Goal: Information Seeking & Learning: Learn about a topic

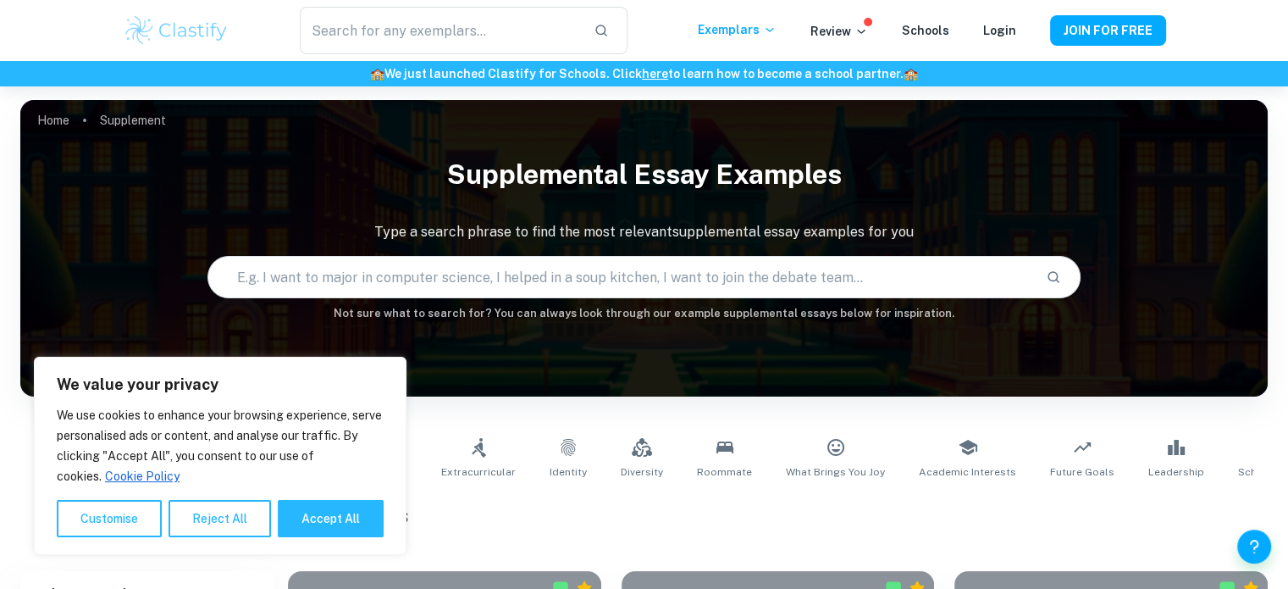
click at [525, 512] on h1 "All Supplemental Essay Examples" at bounding box center [644, 515] width 1123 height 30
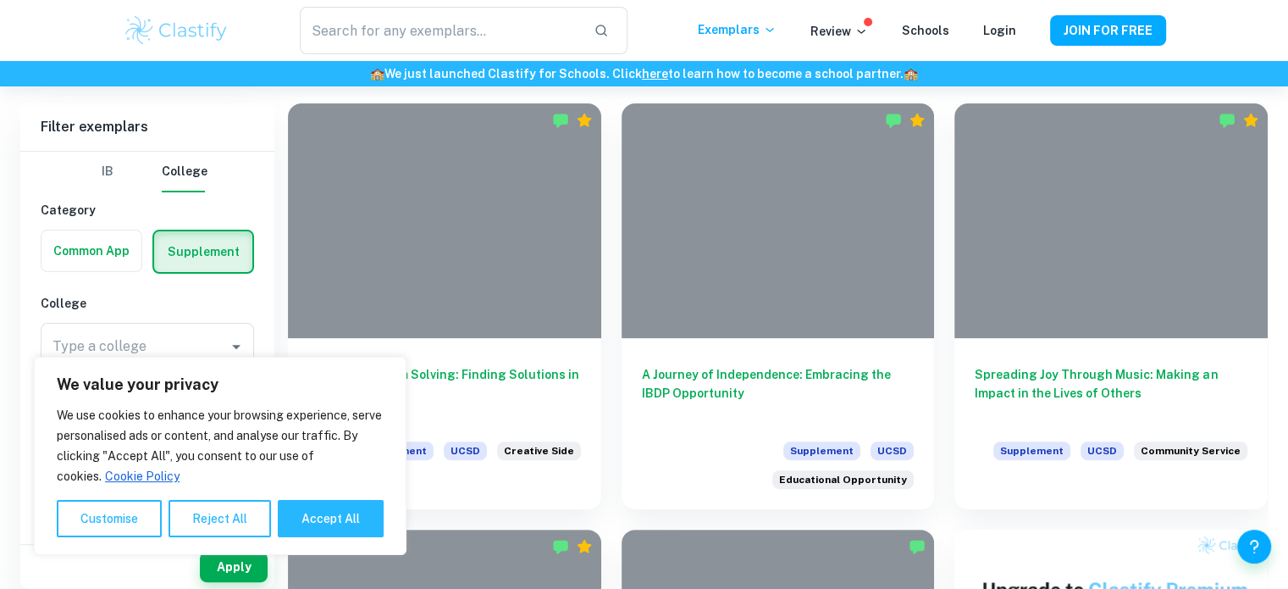
scroll to position [484, 0]
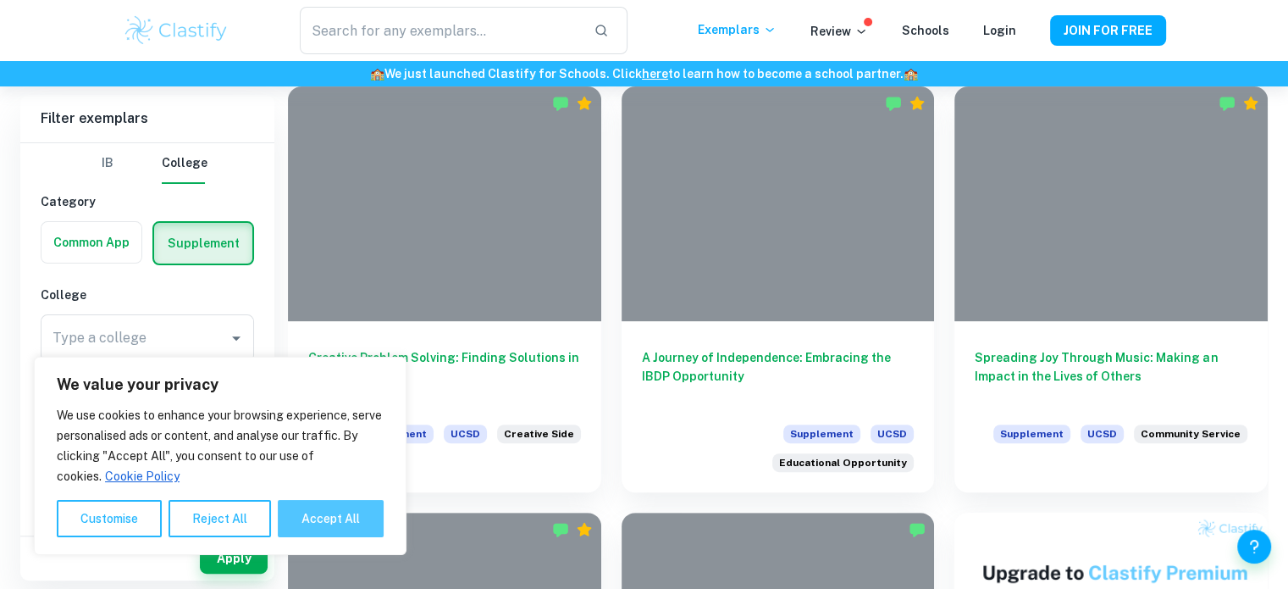
click at [339, 515] on button "Accept All" at bounding box center [331, 518] width 106 height 37
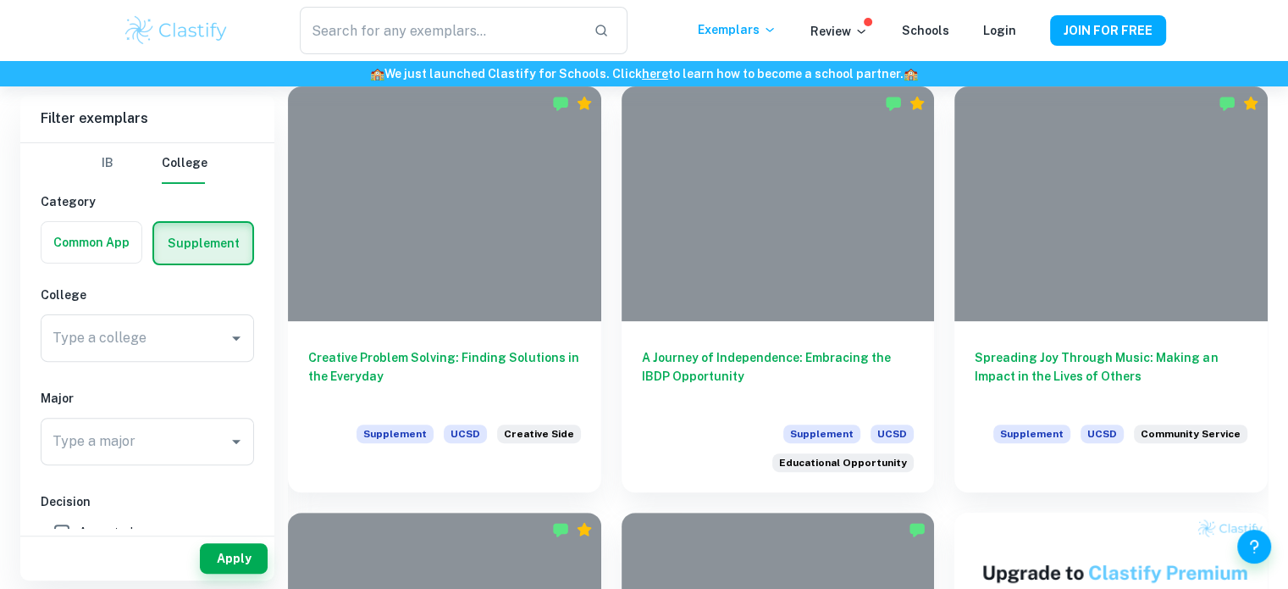
checkbox input "true"
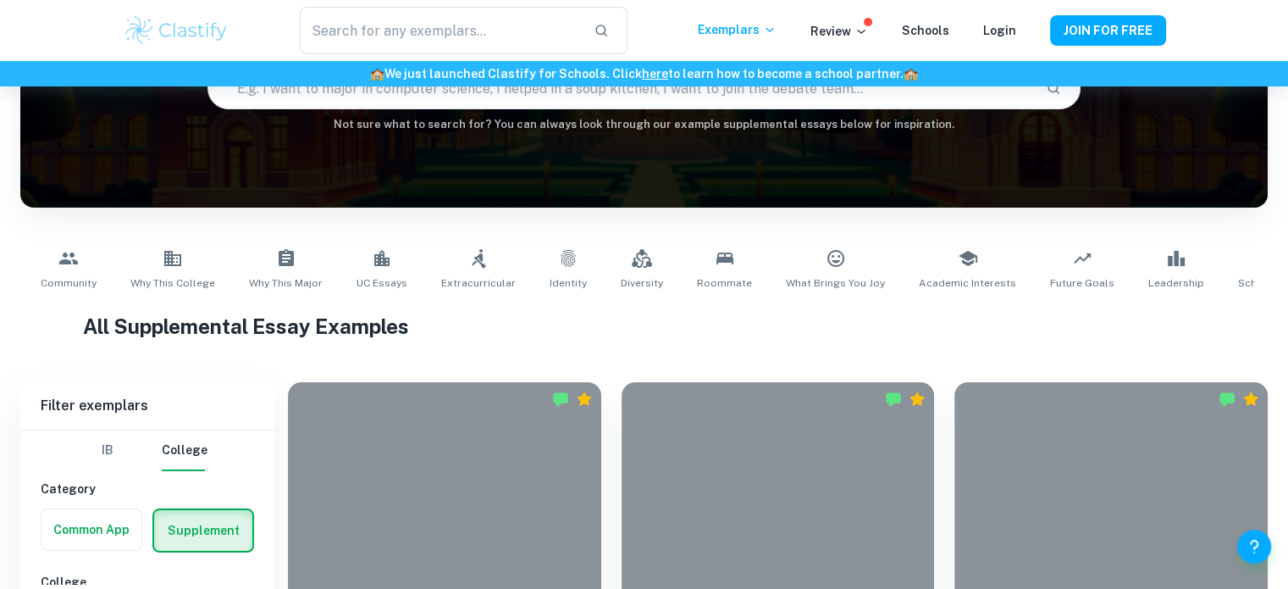
scroll to position [196, 0]
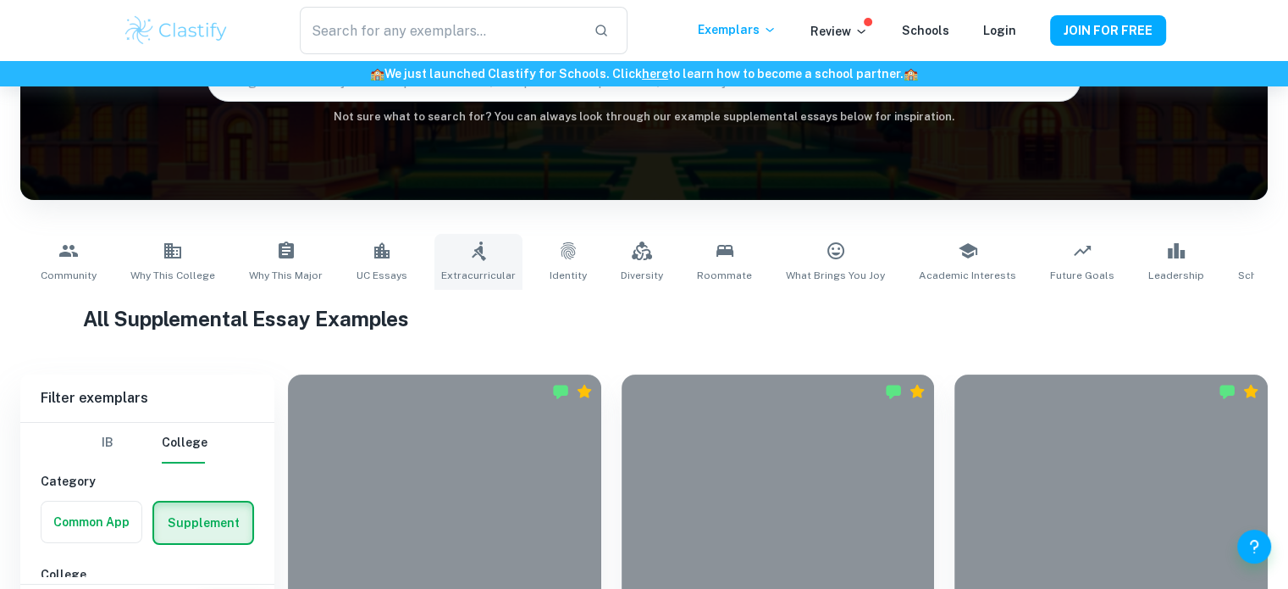
click at [468, 243] on icon at bounding box center [478, 251] width 20 height 20
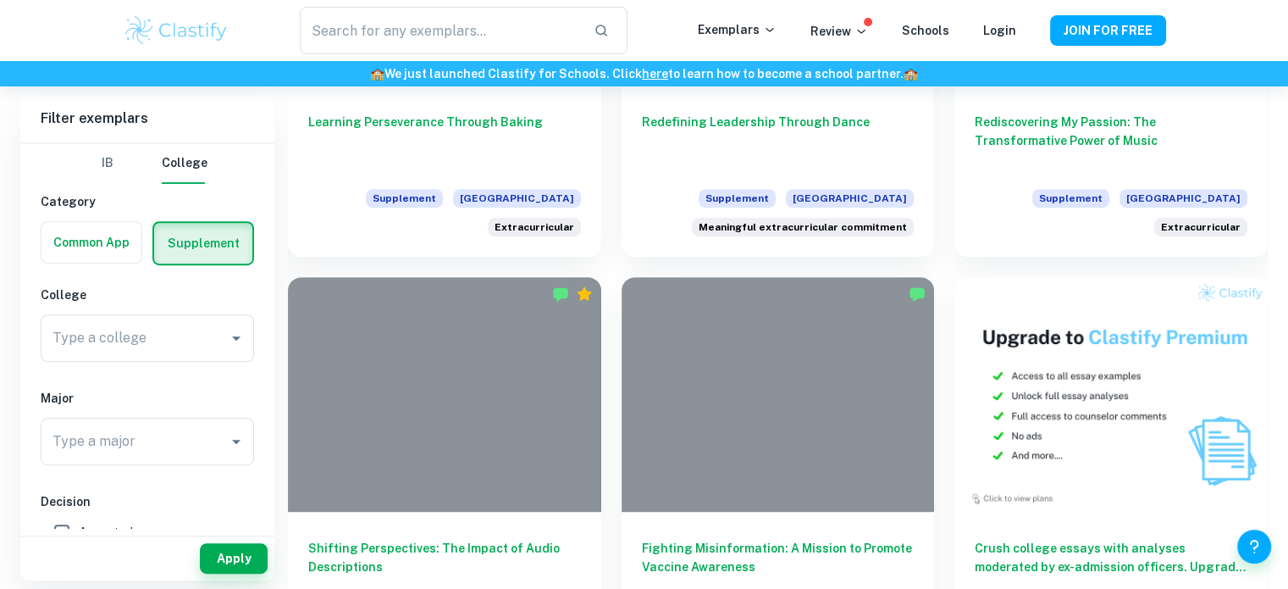
scroll to position [728, 0]
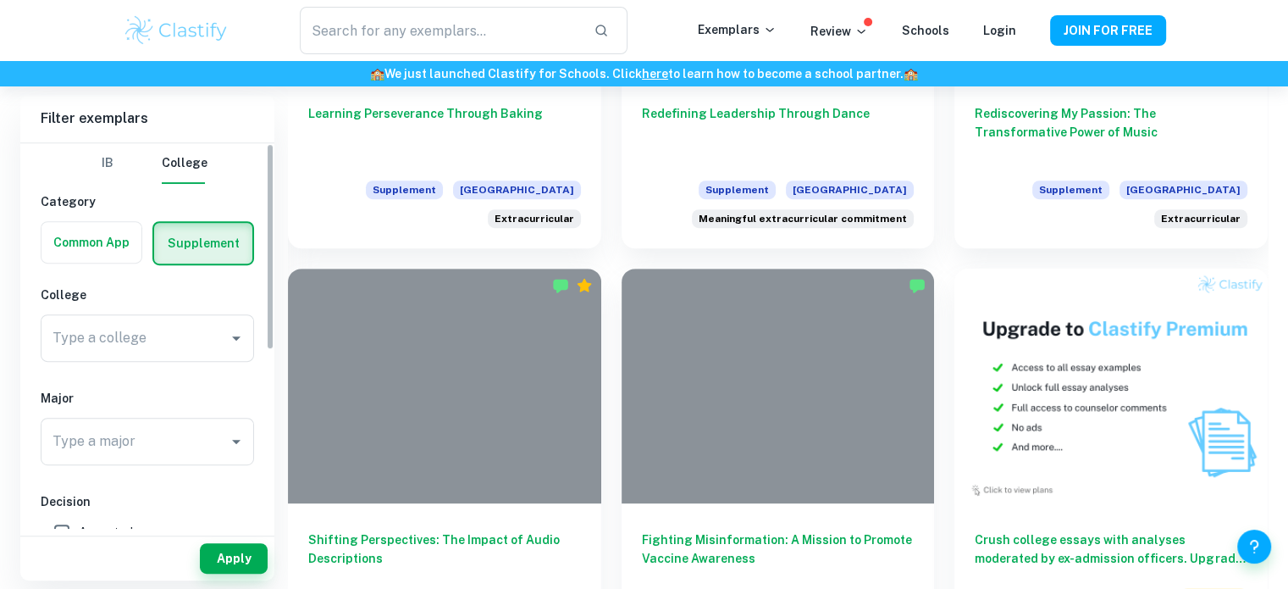
click at [266, 191] on div "IB College Category Common App Supplement College Type a college Type a college…" at bounding box center [147, 335] width 254 height 385
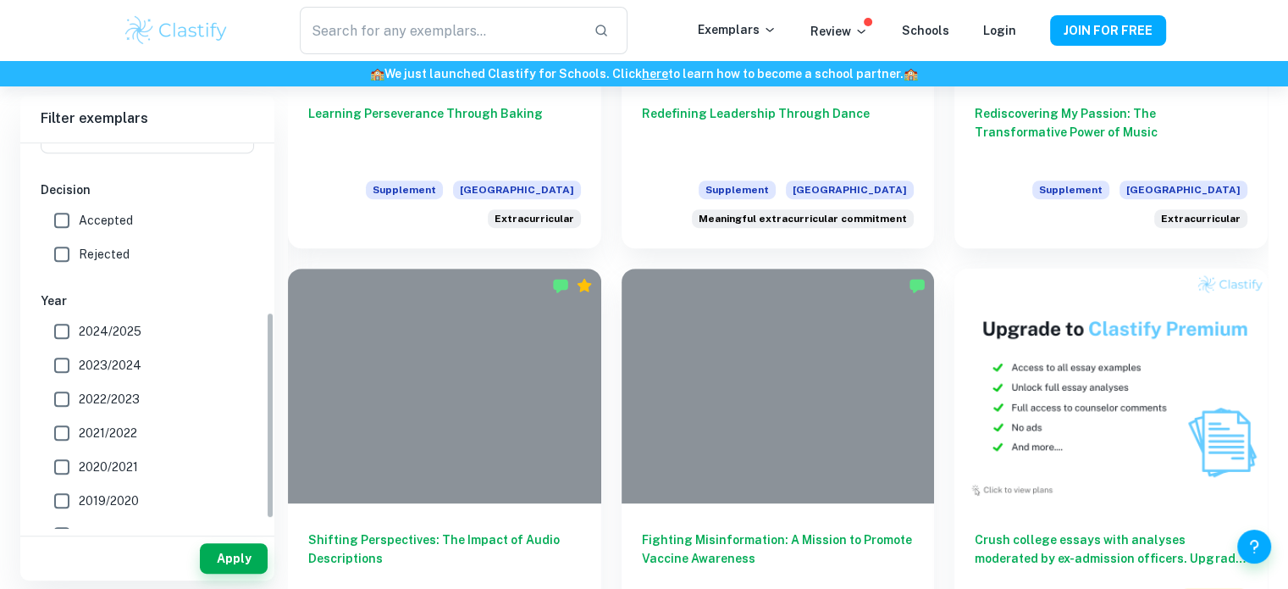
scroll to position [317, 0]
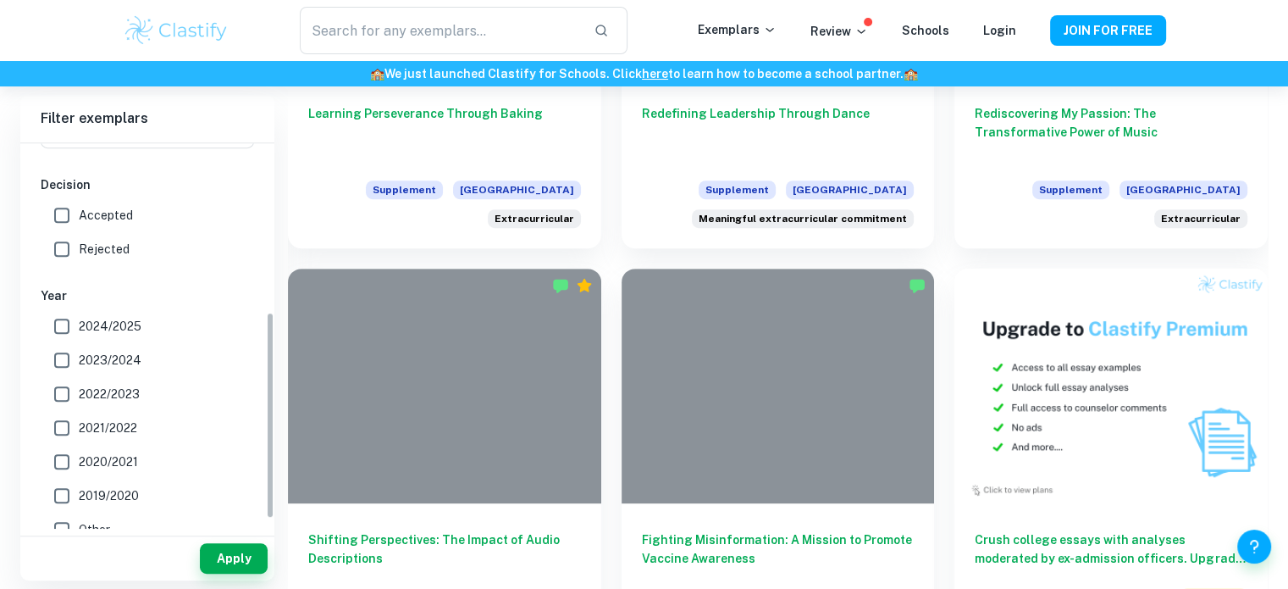
drag, startPoint x: 272, startPoint y: 193, endPoint x: 239, endPoint y: 363, distance: 173.4
click at [239, 363] on div "IB College Category Common App Supplement College Type a college Type a college…" at bounding box center [147, 335] width 254 height 385
click at [60, 213] on input "Accepted" at bounding box center [62, 215] width 34 height 34
checkbox input "true"
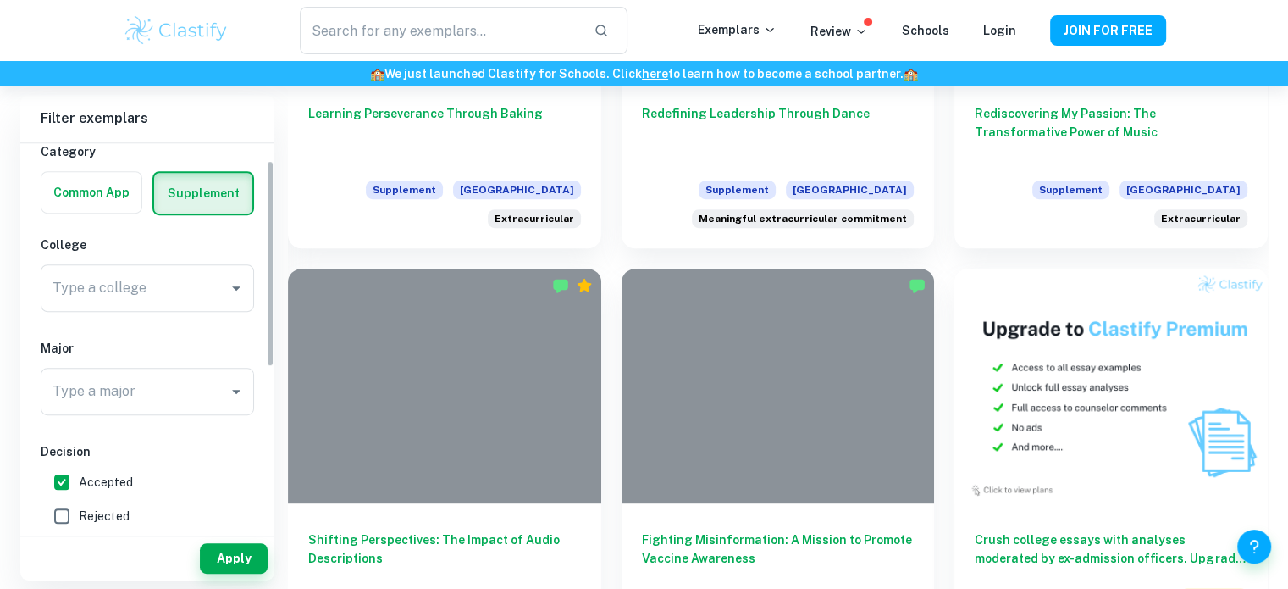
scroll to position [9, 0]
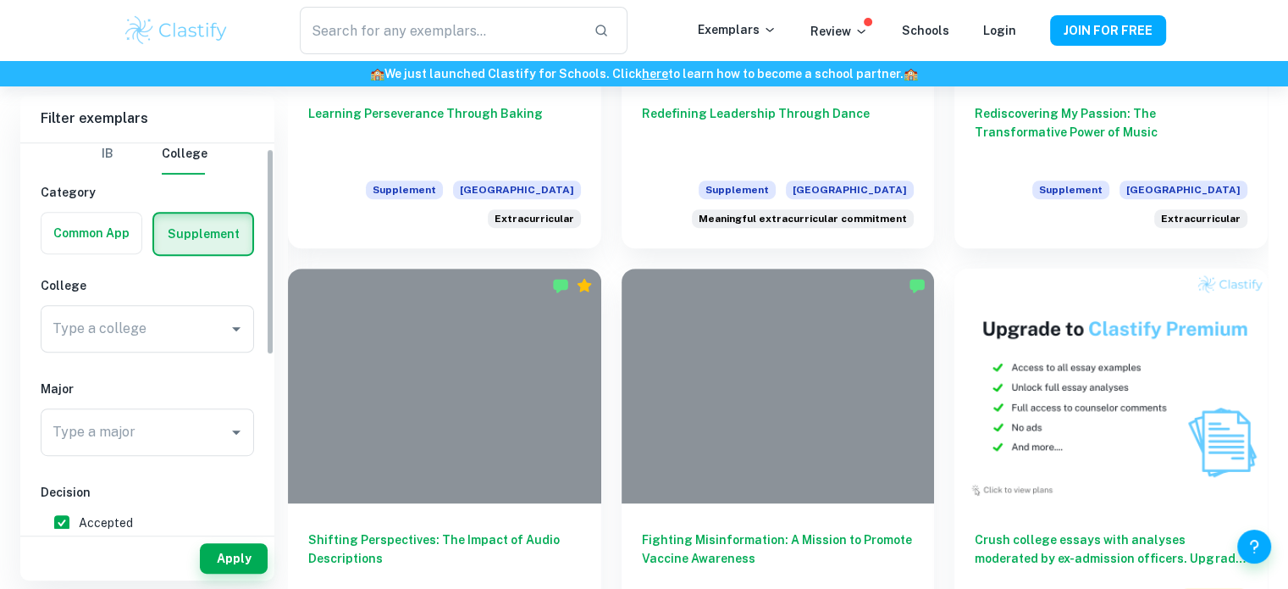
drag, startPoint x: 268, startPoint y: 324, endPoint x: 281, endPoint y: 159, distance: 165.7
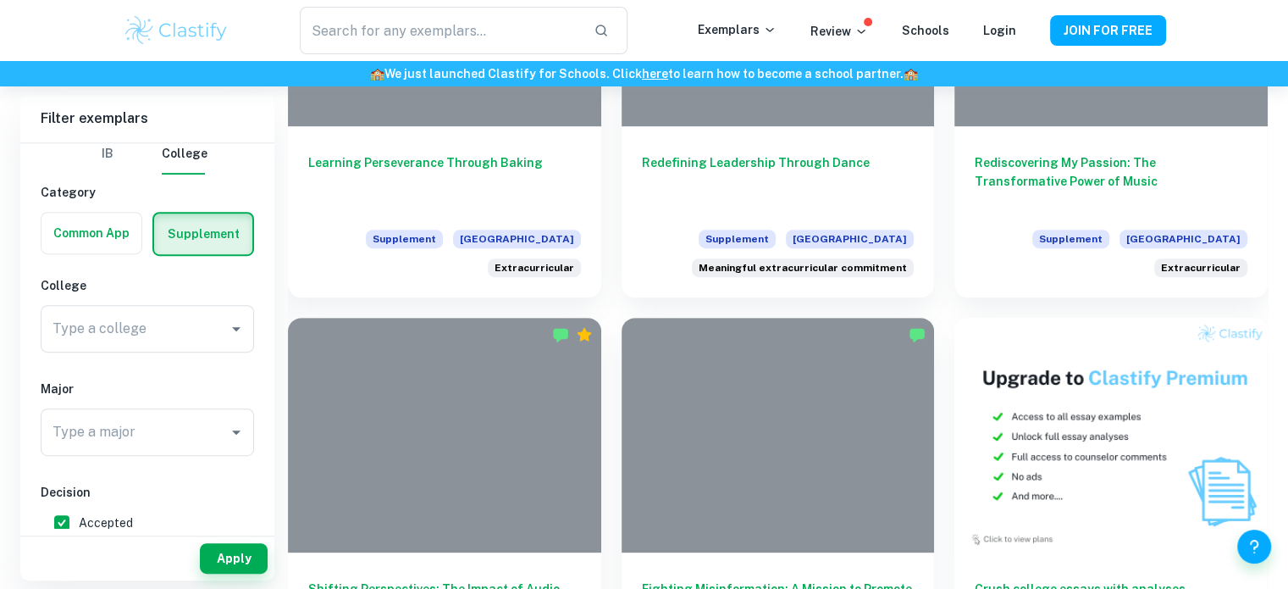
drag, startPoint x: 1297, startPoint y: 97, endPoint x: 1286, endPoint y: 30, distance: 67.0
click at [1286, 30] on div "​ Exemplars Review Schools Login JOIN FOR FREE" at bounding box center [644, 30] width 1288 height 61
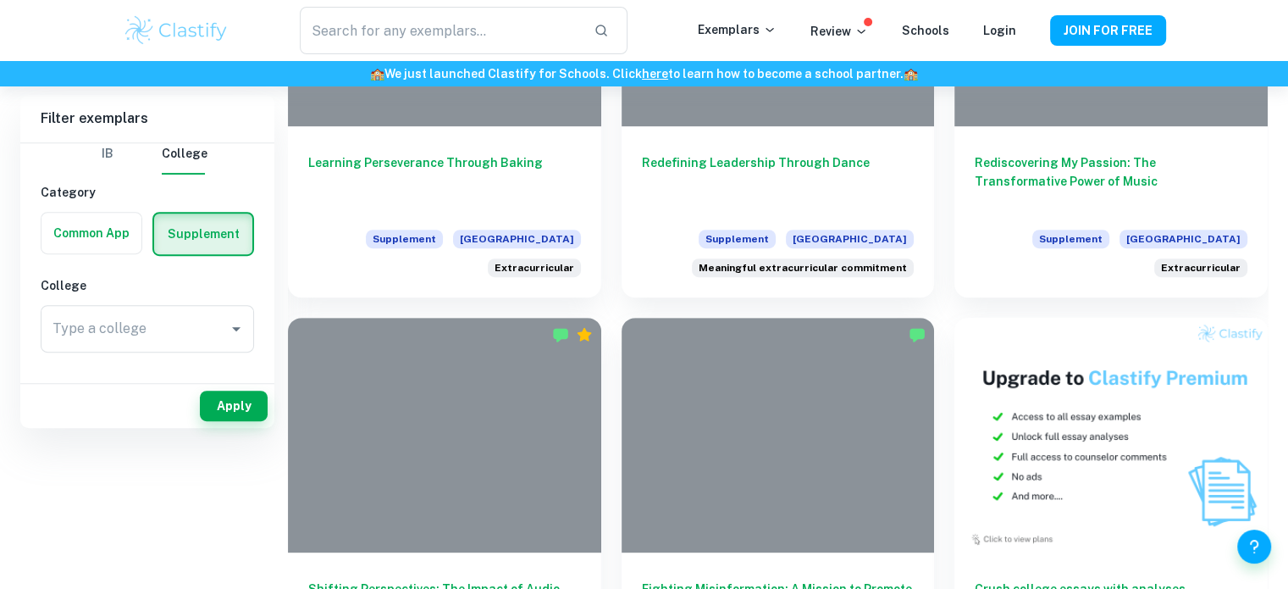
scroll to position [323, 0]
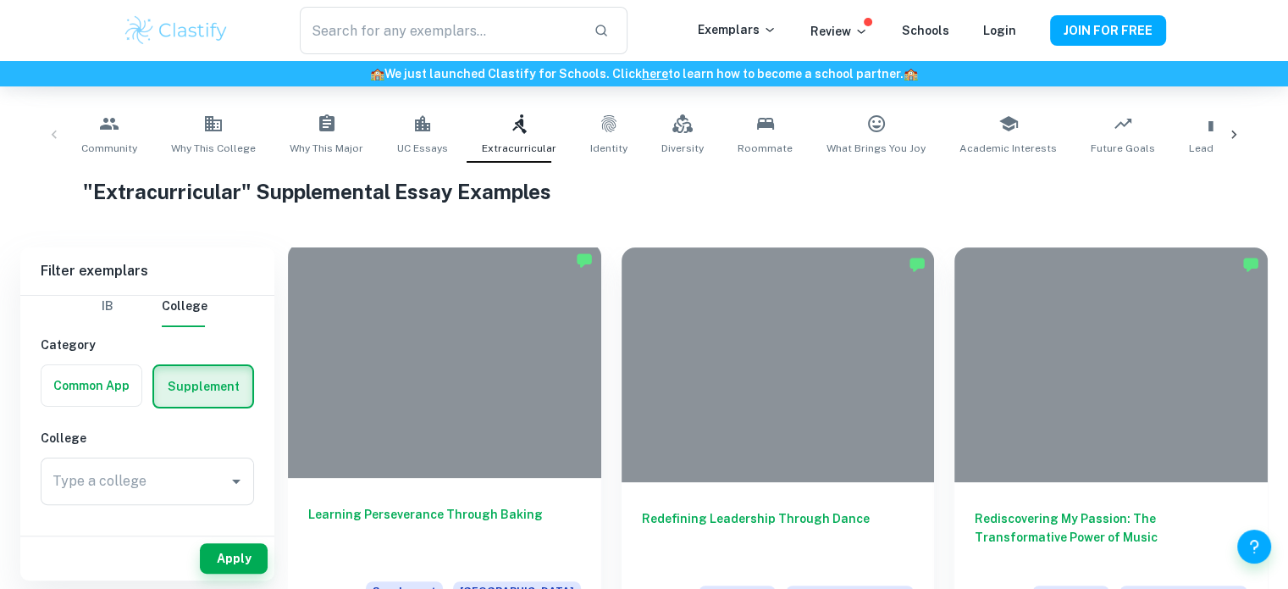
click at [471, 347] on div at bounding box center [444, 360] width 313 height 235
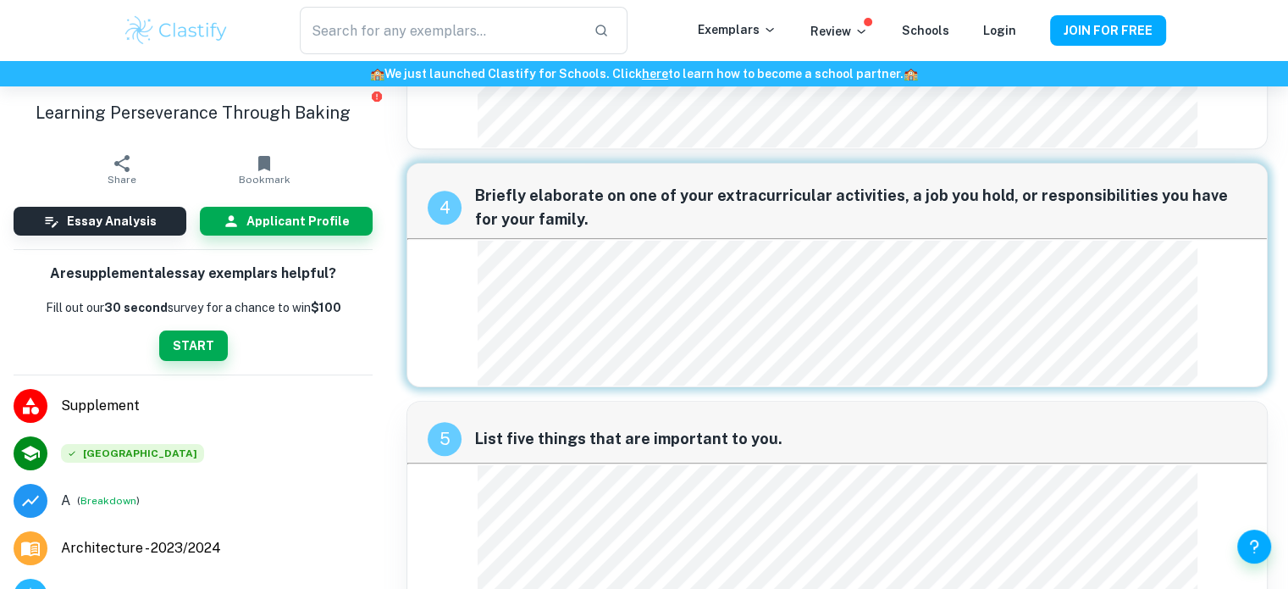
scroll to position [790, 0]
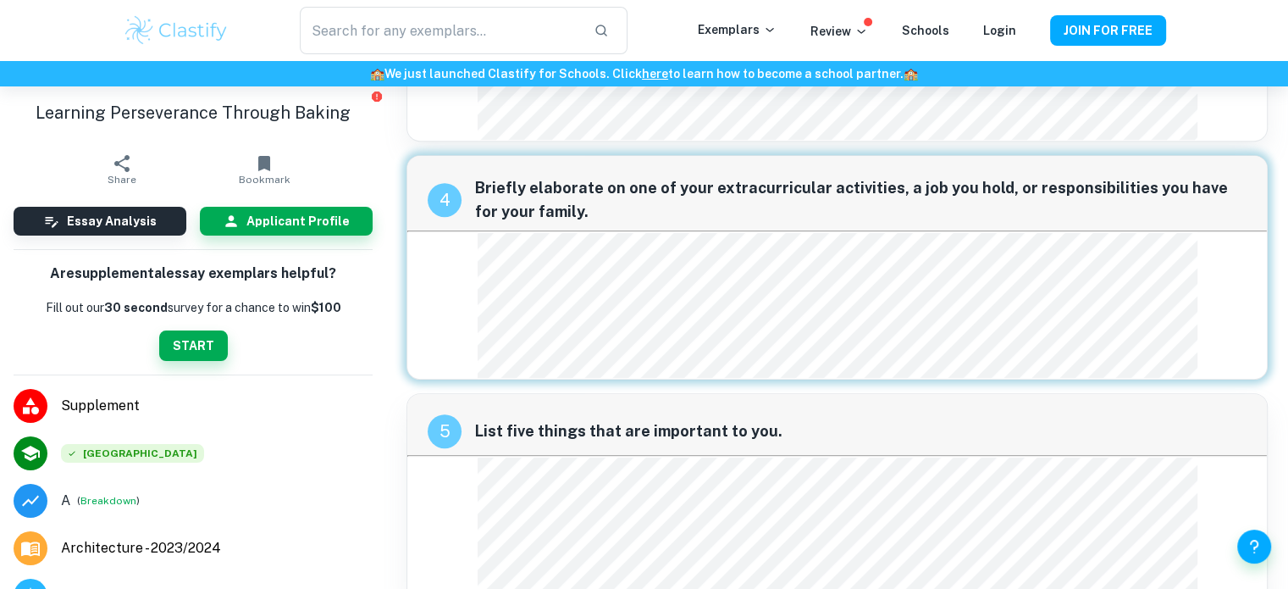
click at [1082, 213] on span "Briefly elaborate on one of your extracurricular activities, a job you hold, or…" at bounding box center [860, 199] width 771 height 47
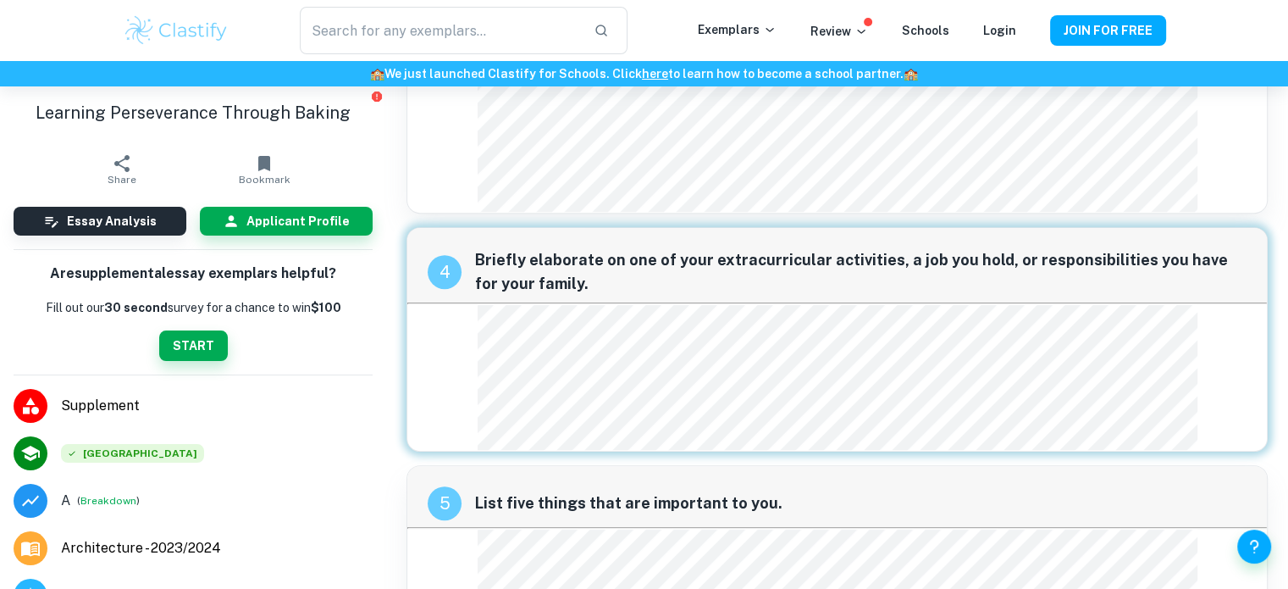
click at [1017, 256] on span "Briefly elaborate on one of your extracurricular activities, a job you hold, or…" at bounding box center [860, 271] width 771 height 47
click at [346, 219] on button "Applicant Profile" at bounding box center [286, 221] width 173 height 29
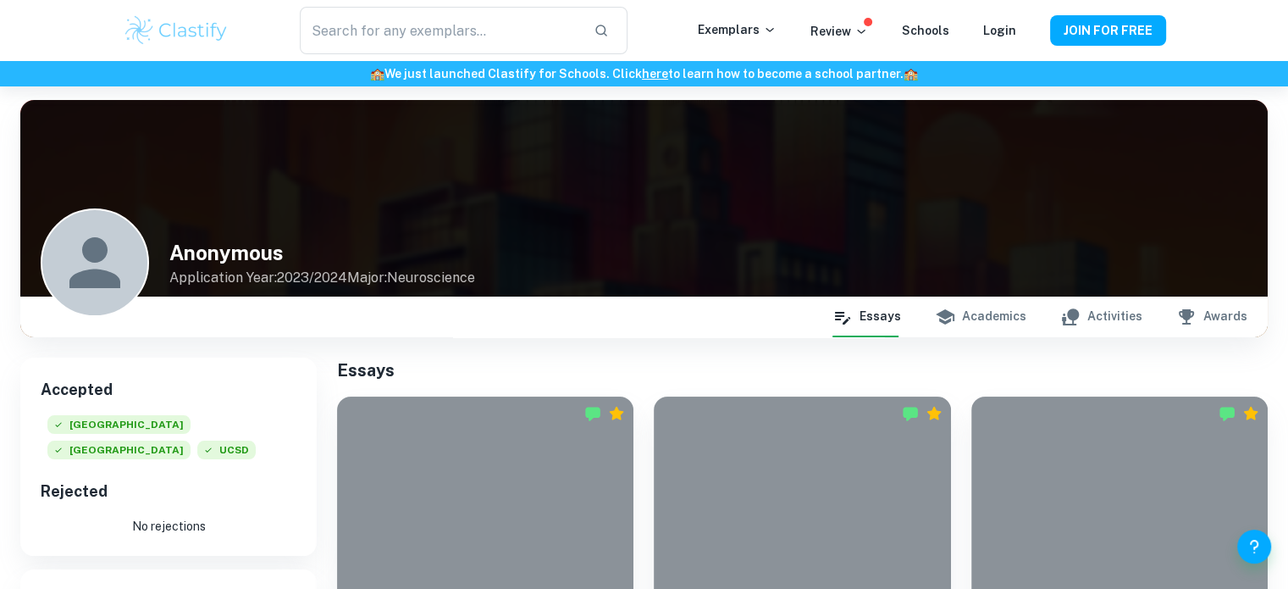
click at [1092, 317] on button "Activities" at bounding box center [1101, 316] width 82 height 41
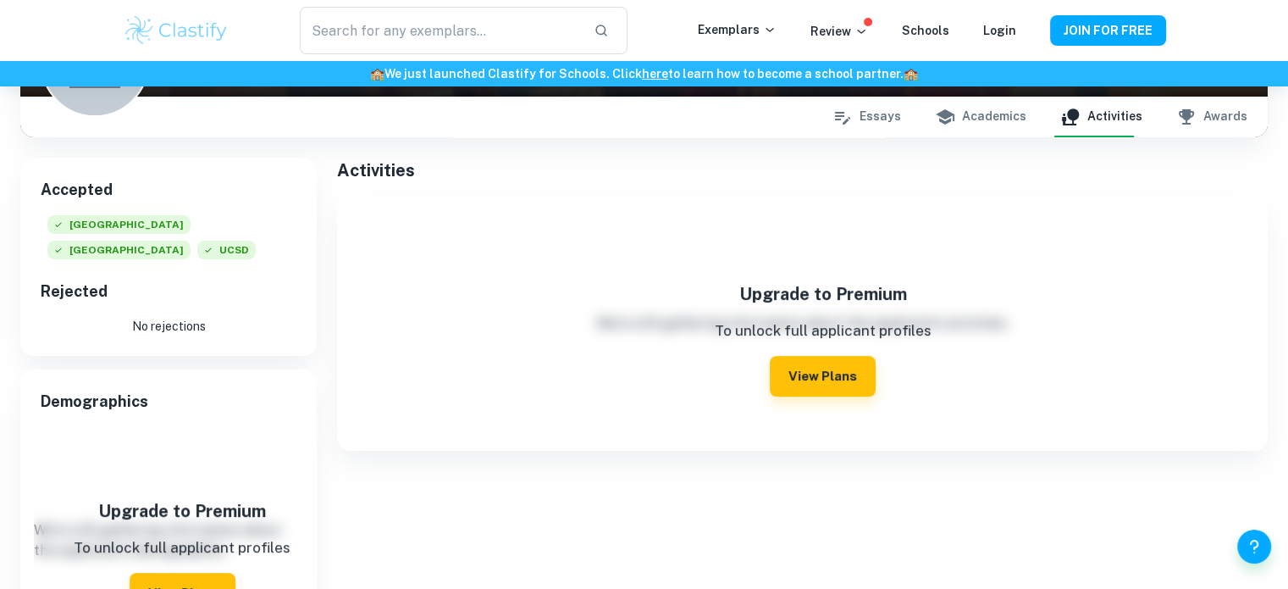
scroll to position [211, 0]
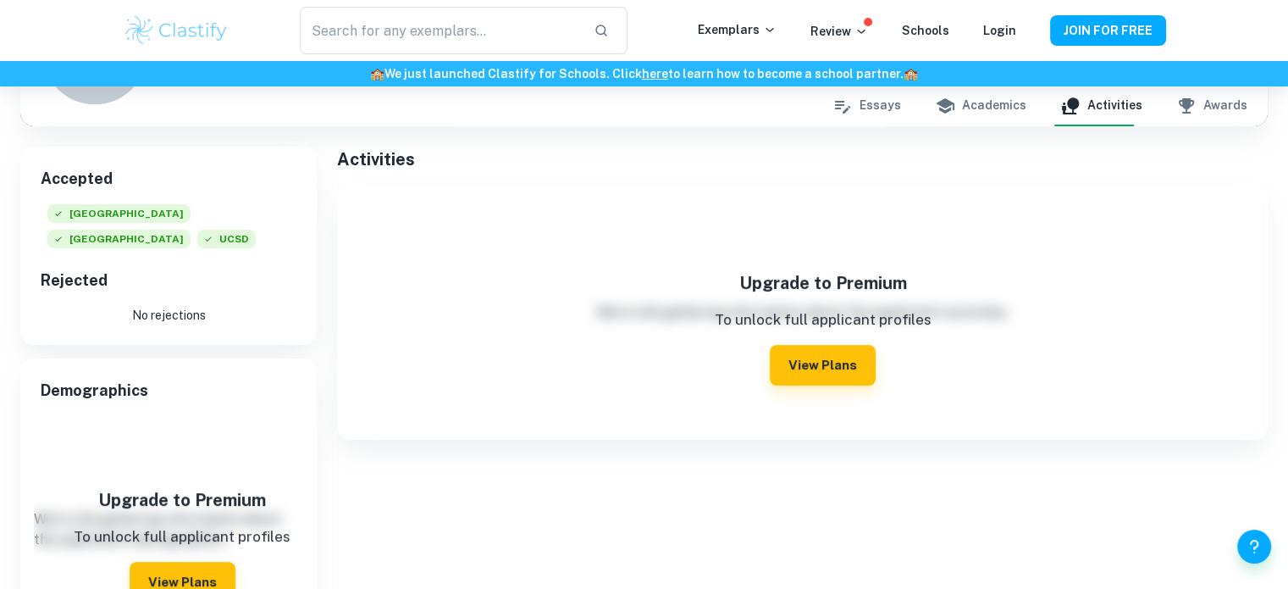
click at [921, 111] on div "Essays Academics Activities Awards" at bounding box center [1039, 106] width 415 height 41
click at [883, 109] on button "Essays" at bounding box center [866, 106] width 69 height 41
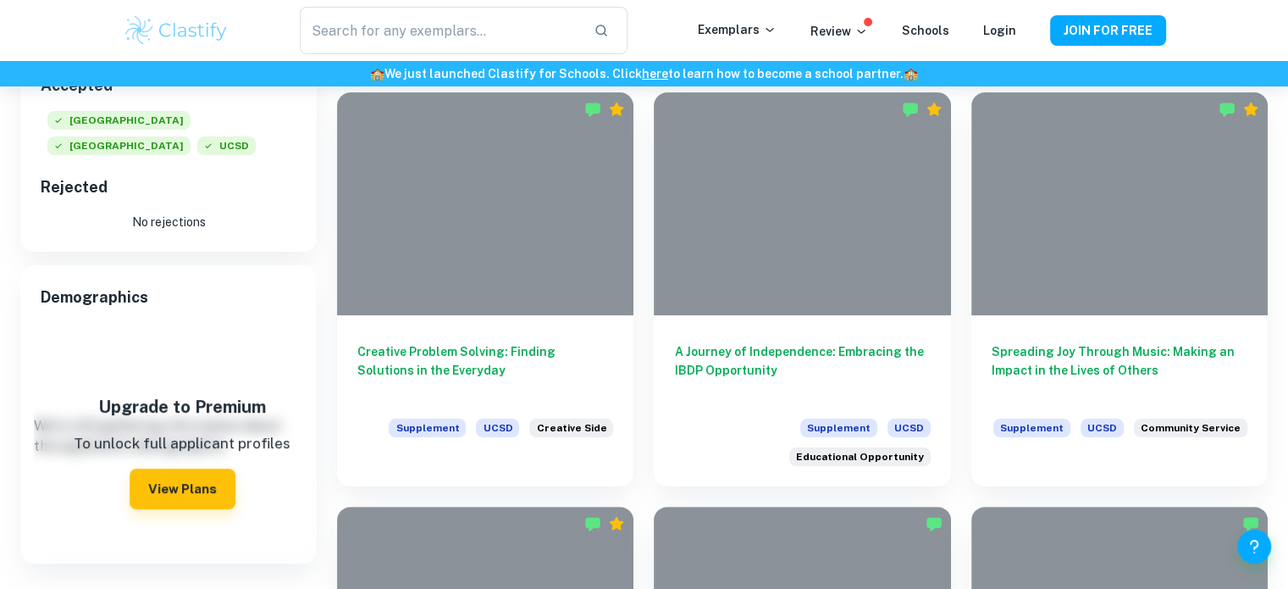
scroll to position [308, 0]
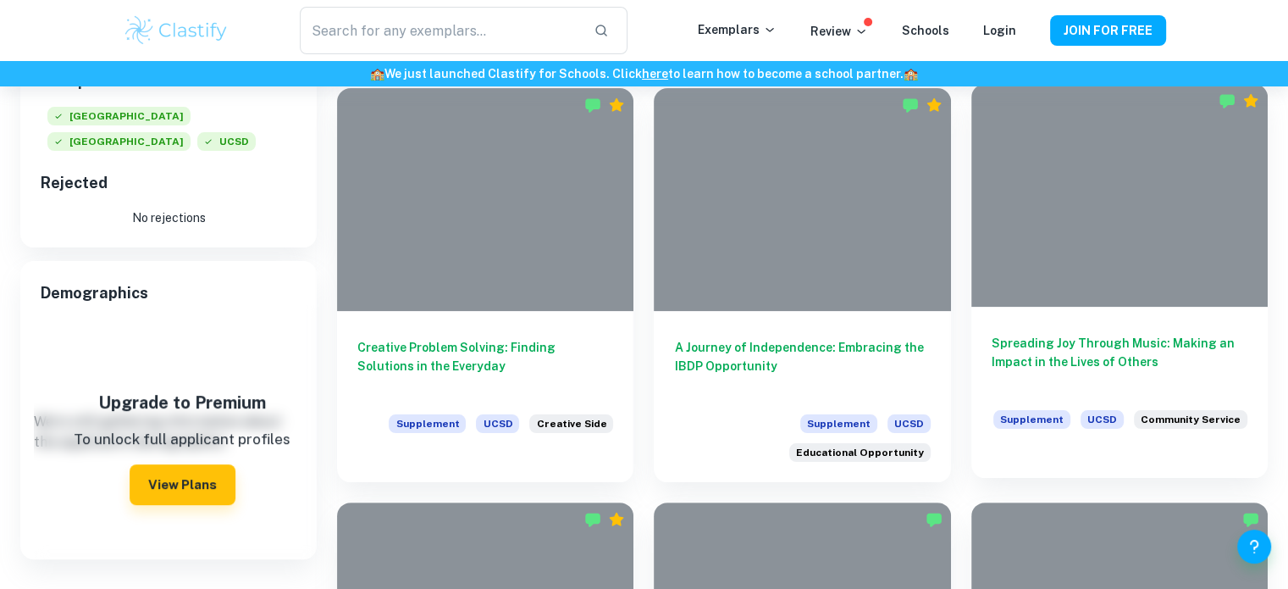
click at [1087, 323] on div "Spreading Joy Through Music: Making an Impact in the Lives of Others Supplement…" at bounding box center [1119, 383] width 296 height 152
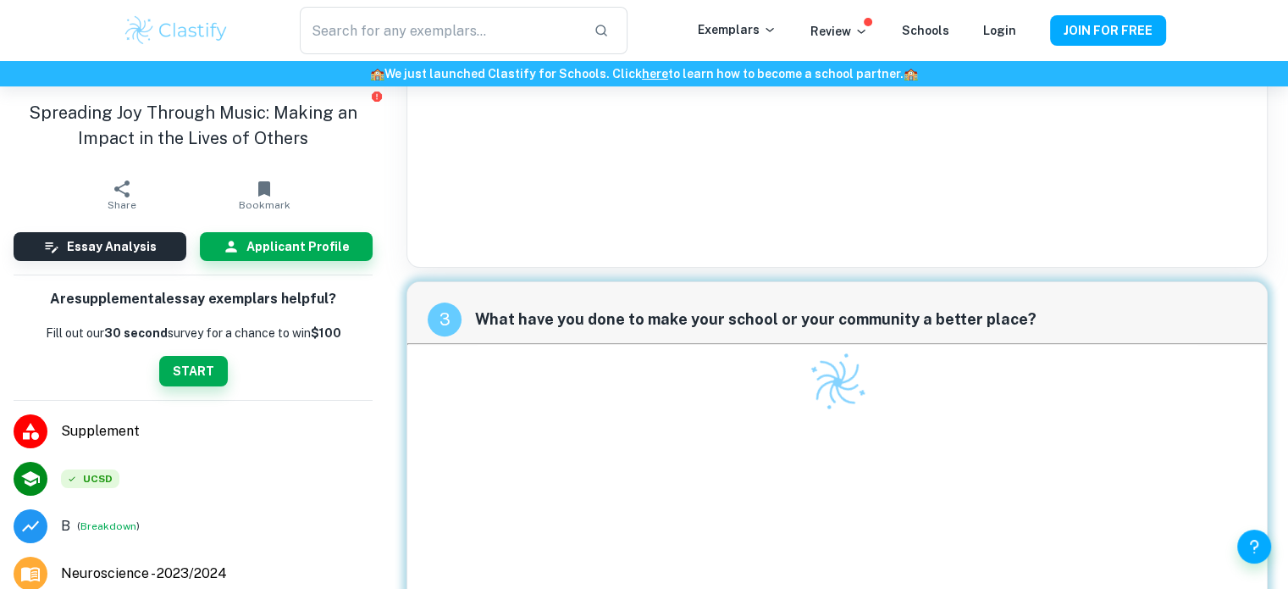
scroll to position [932, 0]
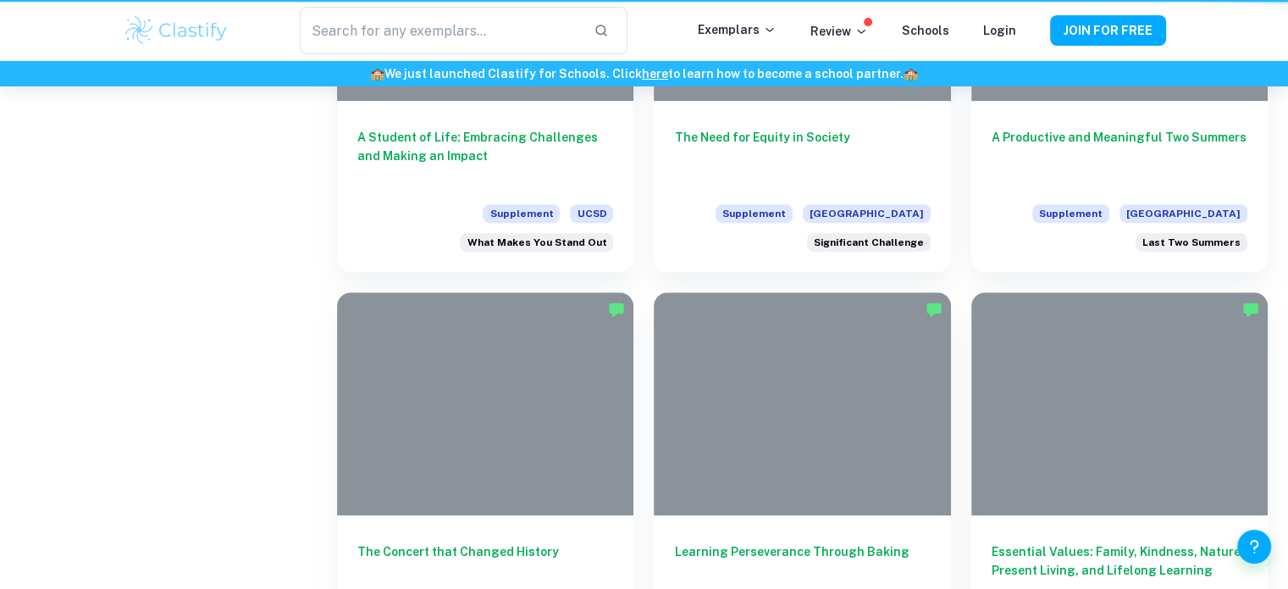
scroll to position [308, 0]
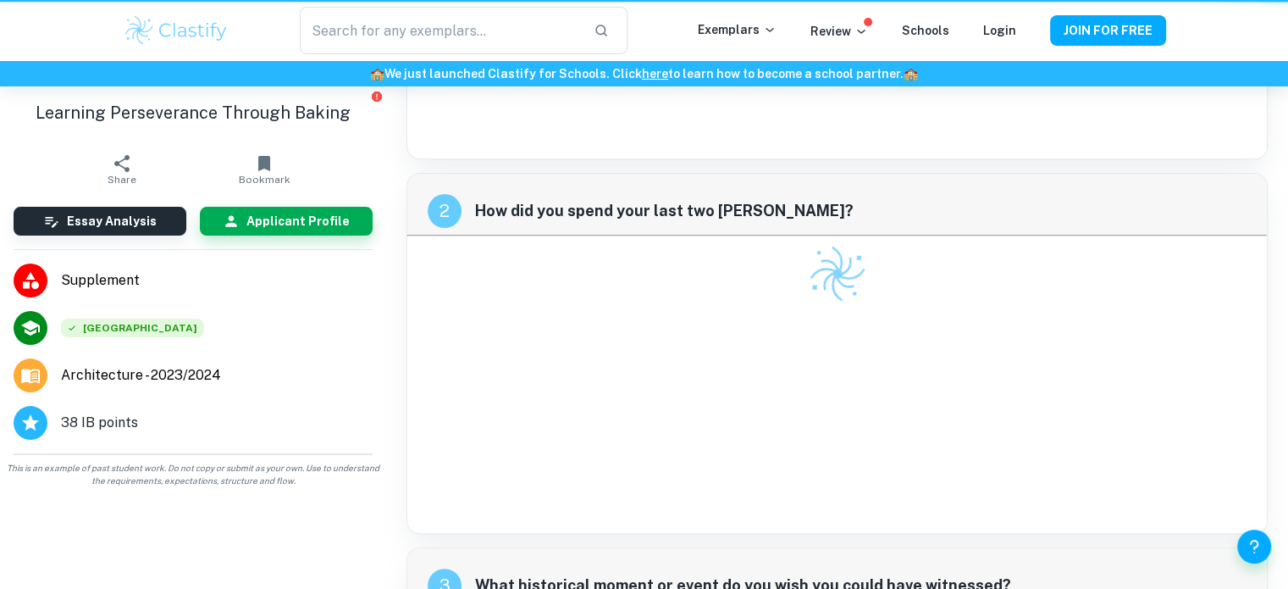
scroll to position [718, 0]
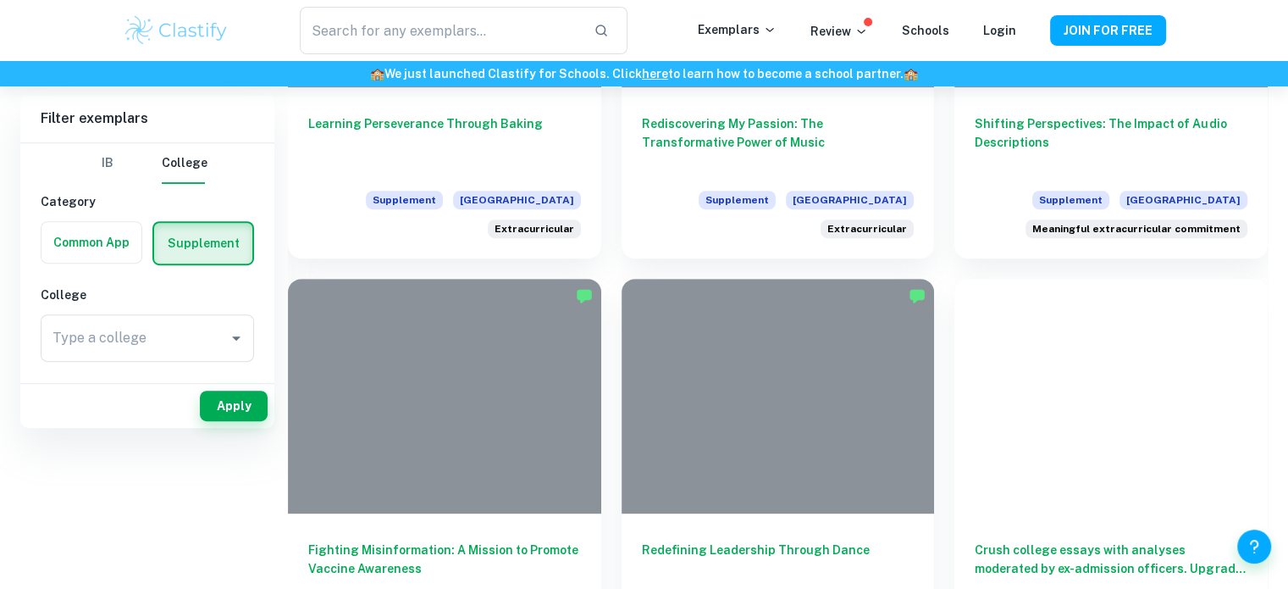
scroll to position [323, 0]
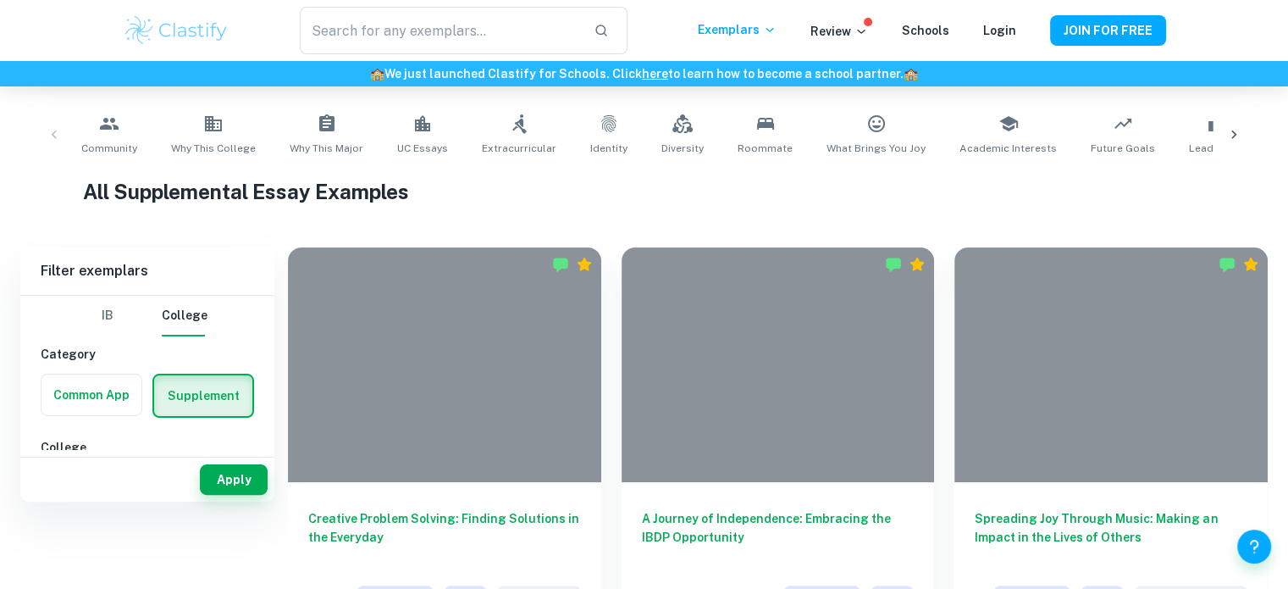
scroll to position [196, 0]
